Goal: Information Seeking & Learning: Learn about a topic

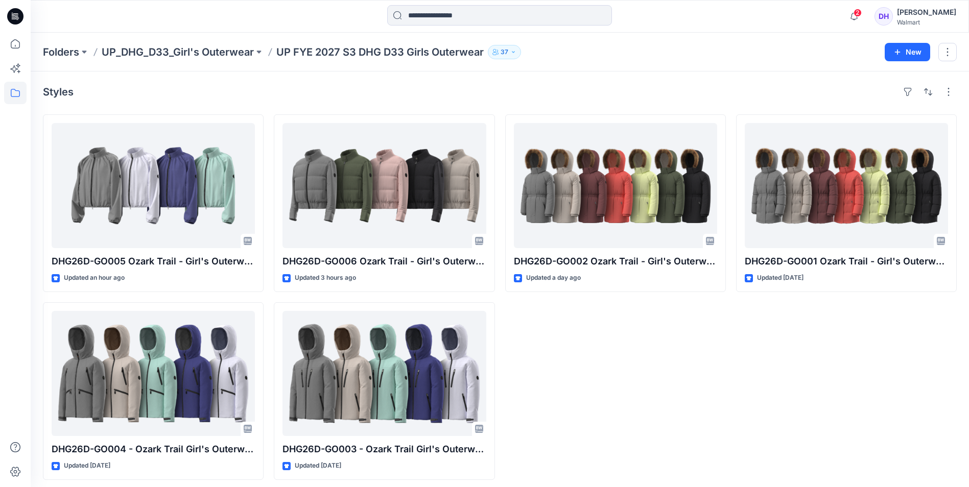
click at [664, 415] on div "DHG26D-GO002 Ozark Trail - Girl's Outerwear-Parka Jkt Opt.2 Updated a day ago" at bounding box center [615, 297] width 221 height 366
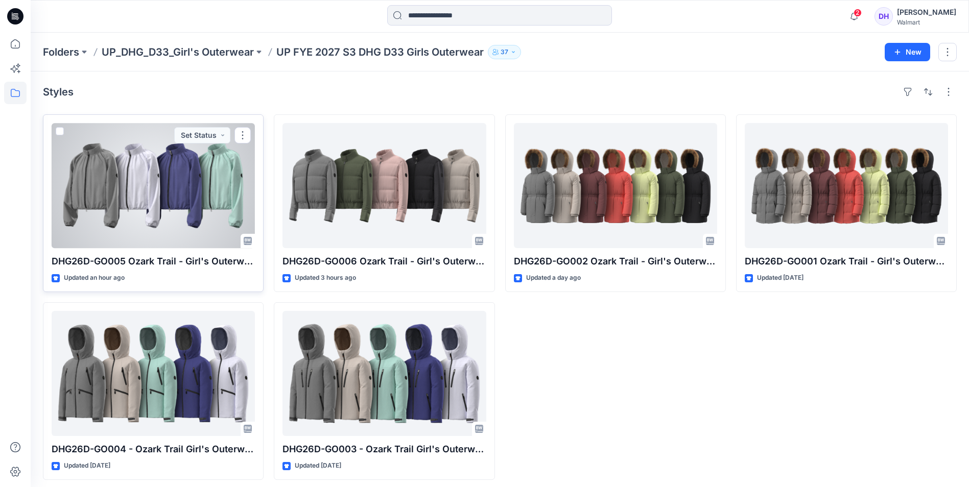
click at [186, 205] on div at bounding box center [153, 185] width 203 height 125
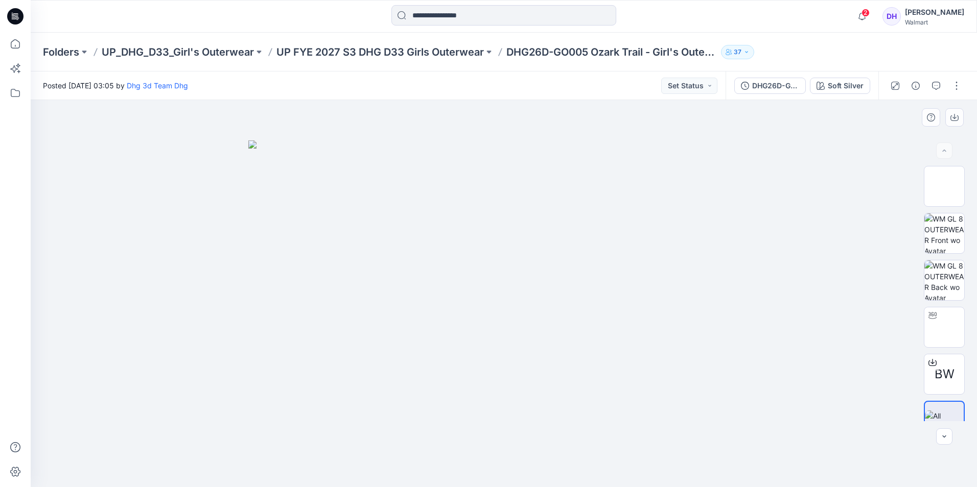
click at [470, 272] on img at bounding box center [503, 313] width 511 height 347
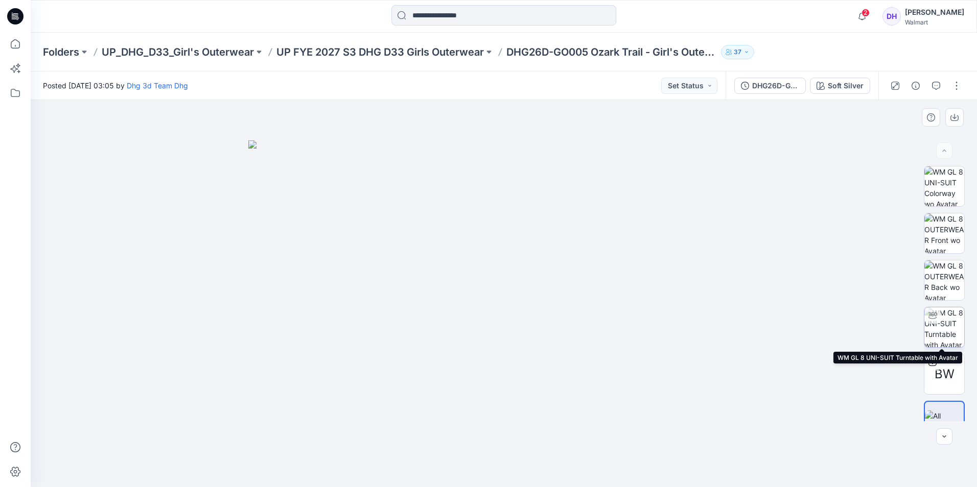
click at [938, 332] on img at bounding box center [944, 328] width 40 height 40
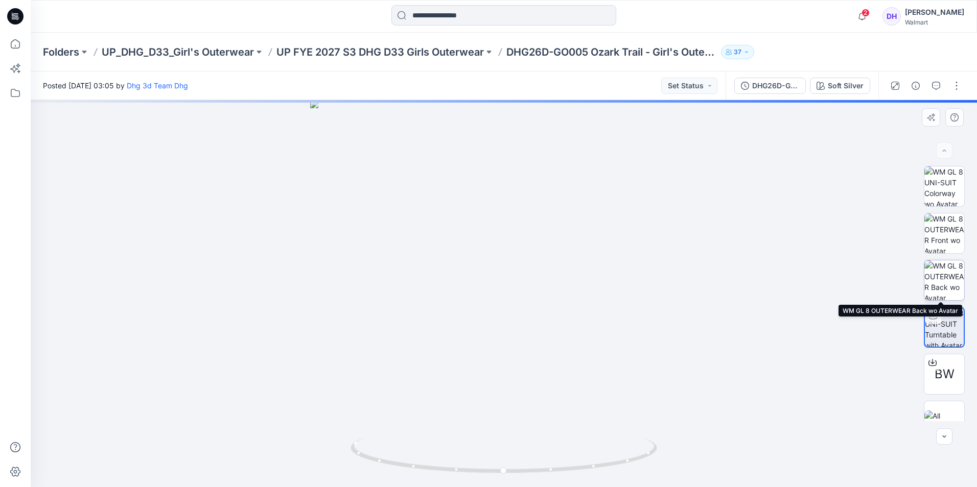
click at [939, 287] on img at bounding box center [944, 281] width 40 height 40
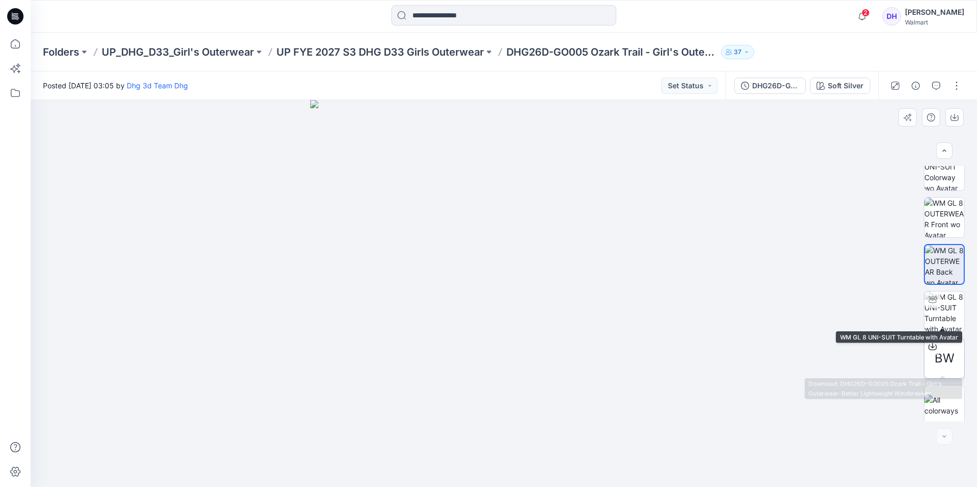
scroll to position [20, 0]
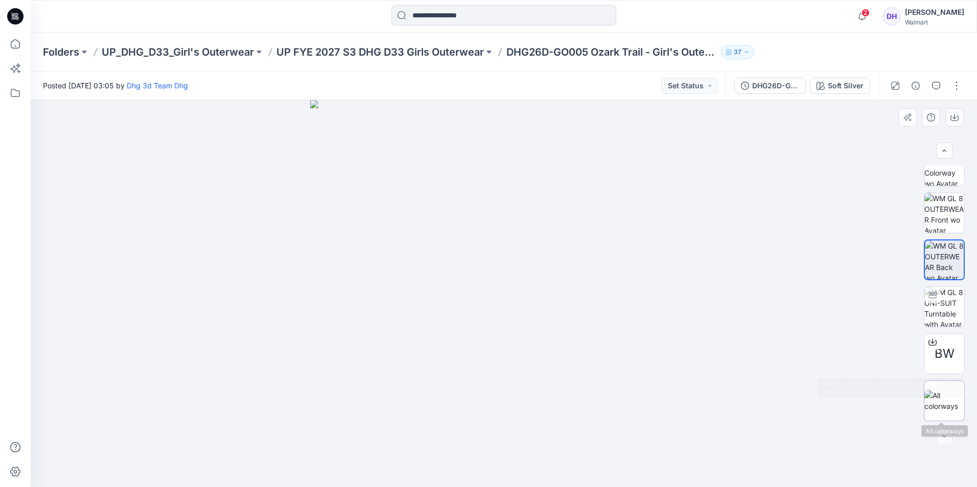
click at [942, 384] on div at bounding box center [944, 401] width 41 height 41
drag, startPoint x: 361, startPoint y: 243, endPoint x: 359, endPoint y: 251, distance: 8.9
click at [359, 251] on img at bounding box center [503, 313] width 511 height 347
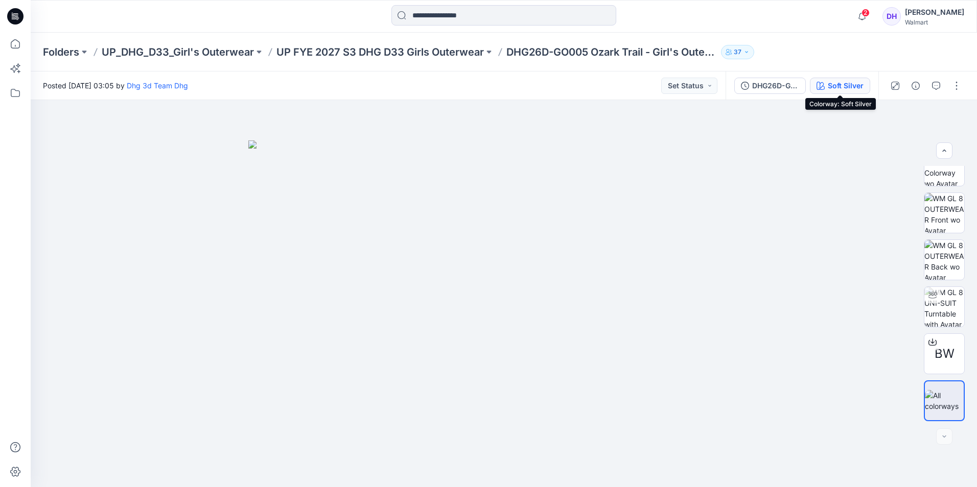
click at [826, 88] on button "Soft Silver" at bounding box center [840, 86] width 60 height 16
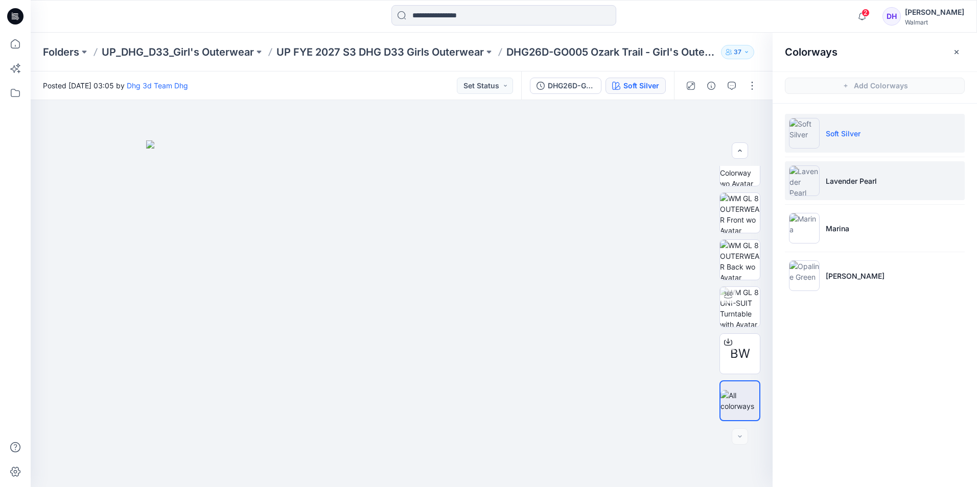
click at [890, 187] on li "Lavender Pearl" at bounding box center [875, 180] width 180 height 39
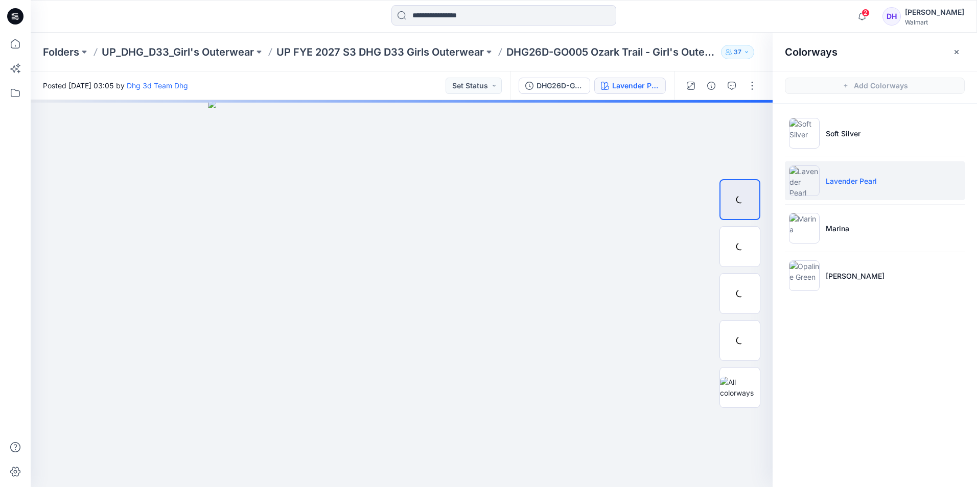
scroll to position [0, 0]
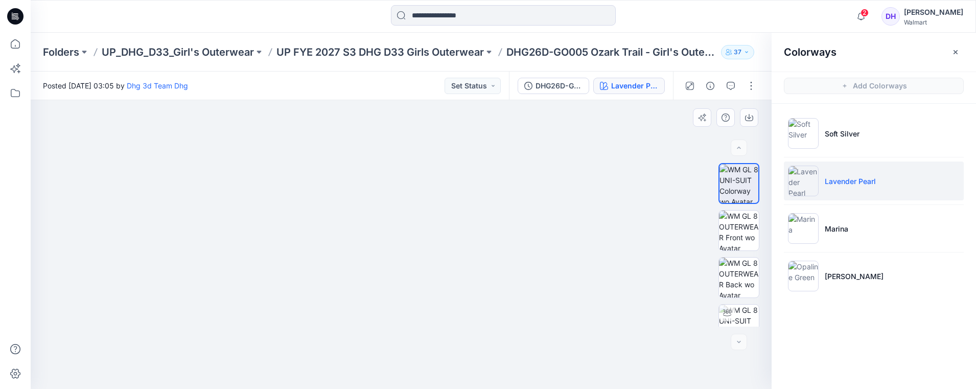
drag, startPoint x: 491, startPoint y: 183, endPoint x: 497, endPoint y: 212, distance: 29.2
click at [497, 212] on img at bounding box center [401, 204] width 506 height 369
